Goal: Task Accomplishment & Management: Manage account settings

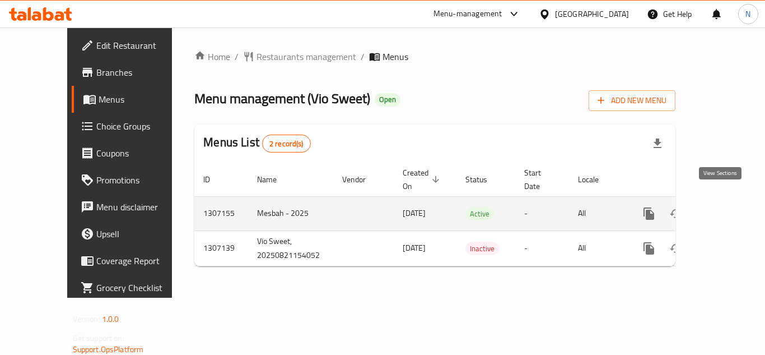
click at [723, 207] on icon "enhanced table" at bounding box center [729, 213] width 13 height 13
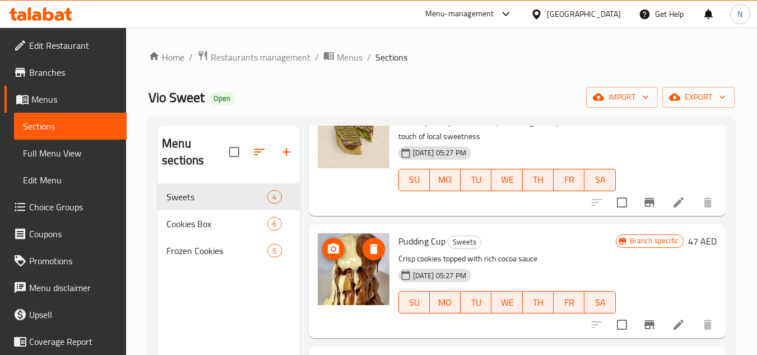
scroll to position [236, 0]
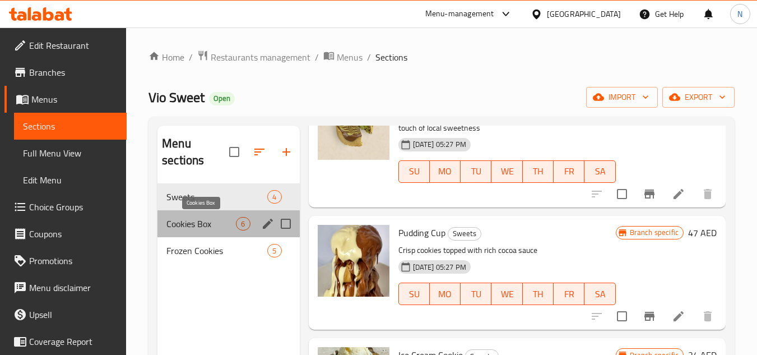
click at [204, 218] on span "Cookies Box" at bounding box center [200, 223] width 69 height 13
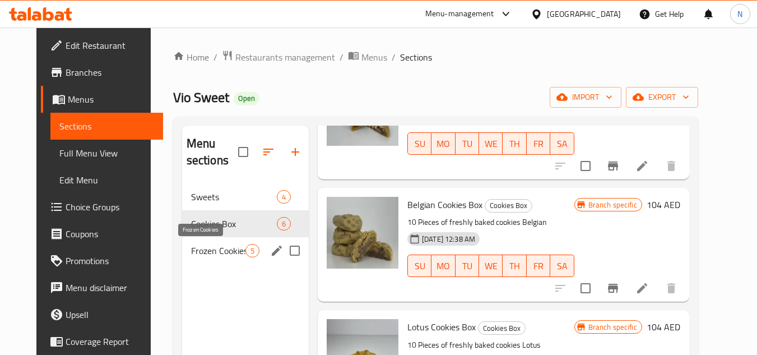
click at [197, 249] on span "Frozen Cookies" at bounding box center [218, 250] width 54 height 13
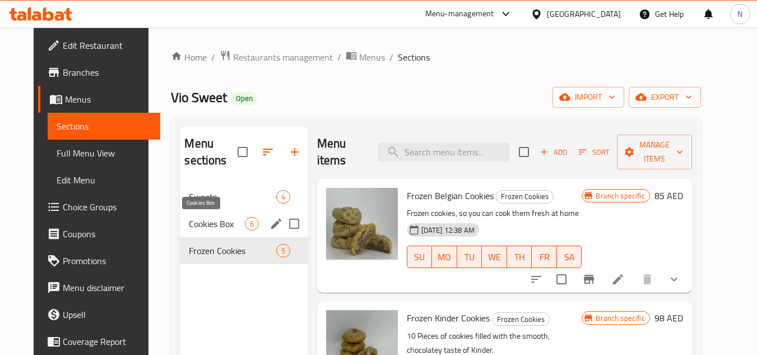
drag, startPoint x: 203, startPoint y: 230, endPoint x: 232, endPoint y: 230, distance: 29.1
click at [203, 230] on span "Cookies Box" at bounding box center [216, 223] width 55 height 13
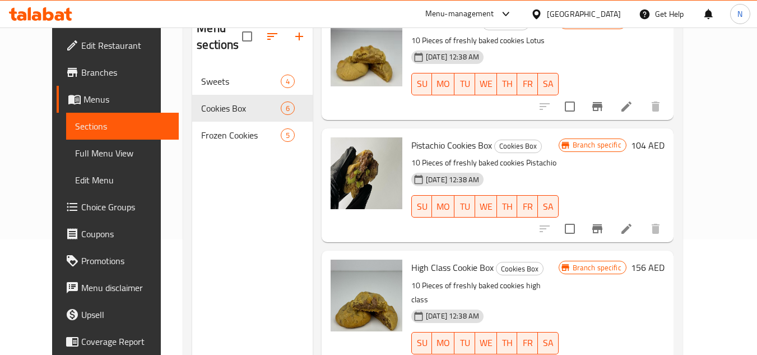
scroll to position [45, 0]
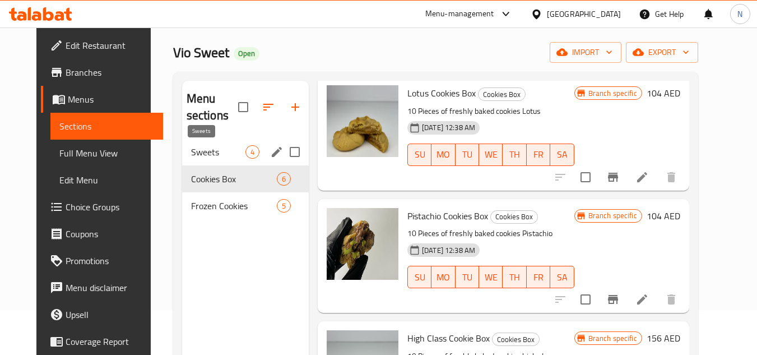
drag, startPoint x: 174, startPoint y: 150, endPoint x: 221, endPoint y: 158, distance: 47.2
click at [191, 150] on span "Sweets" at bounding box center [218, 151] width 54 height 13
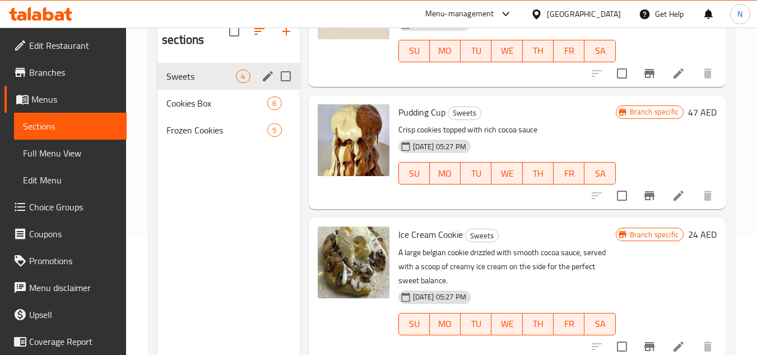
scroll to position [101, 0]
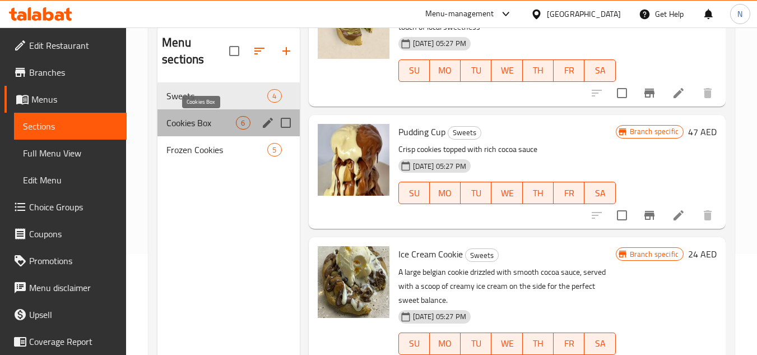
click at [196, 125] on span "Cookies Box" at bounding box center [200, 122] width 69 height 13
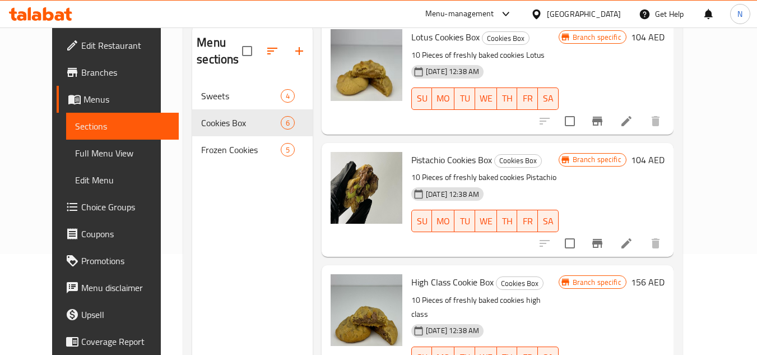
scroll to position [157, 0]
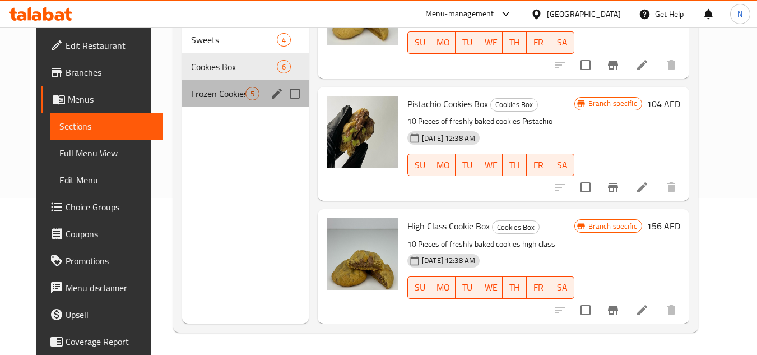
click at [210, 101] on div "Frozen Cookies 5" at bounding box center [245, 93] width 127 height 27
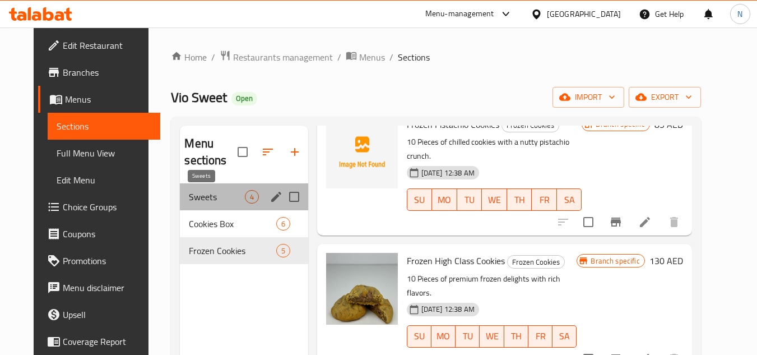
click at [194, 192] on span "Sweets" at bounding box center [216, 196] width 55 height 13
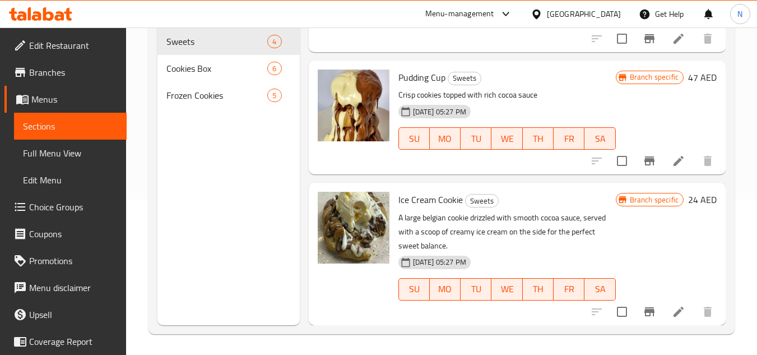
scroll to position [157, 0]
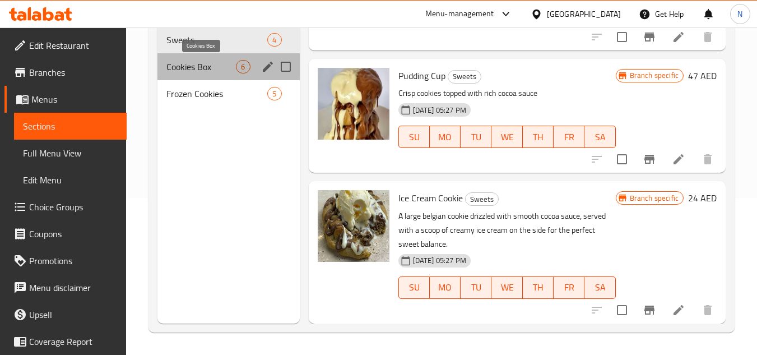
click at [212, 67] on span "Cookies Box" at bounding box center [200, 66] width 69 height 13
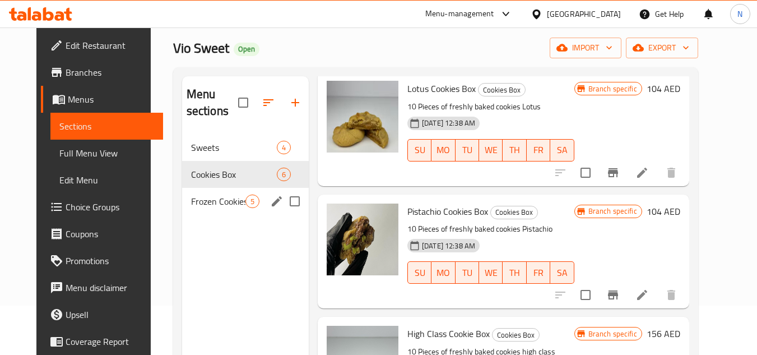
scroll to position [45, 0]
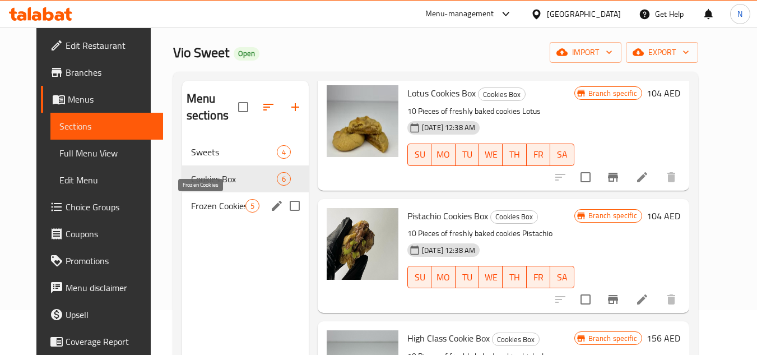
click at [215, 209] on span "Frozen Cookies" at bounding box center [218, 205] width 54 height 13
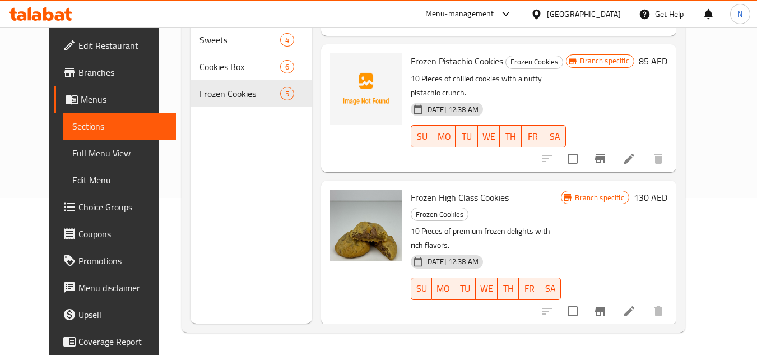
scroll to position [330, 0]
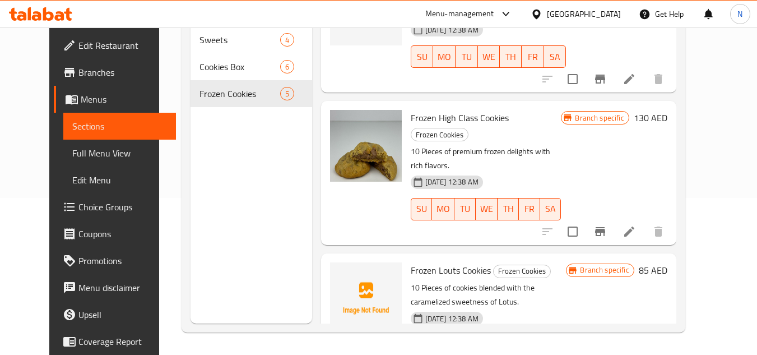
click at [267, 306] on div "Menu sections Sweets 4 Cookies Box 6 Frozen Cookies 5" at bounding box center [251, 146] width 122 height 355
click at [82, 51] on span "Edit Restaurant" at bounding box center [122, 45] width 89 height 13
